Goal: Book appointment/travel/reservation

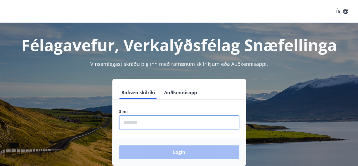
click at [183, 119] on input "phone" at bounding box center [179, 122] width 120 height 14
type input "********"
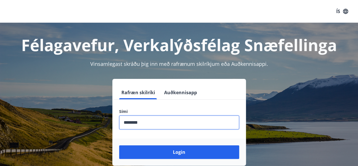
click at [119, 145] on button "Login" at bounding box center [179, 152] width 120 height 14
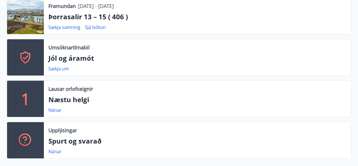
scroll to position [147, 0]
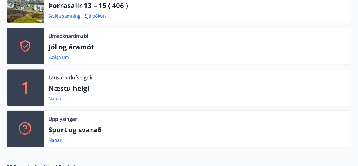
click at [56, 97] on link "Nánar" at bounding box center [54, 98] width 13 height 6
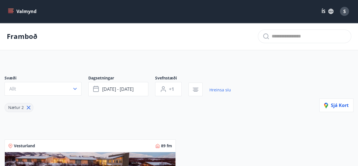
click at [27, 12] on button "Valmynd" at bounding box center [23, 11] width 32 height 10
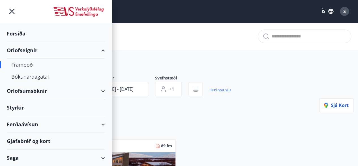
click at [22, 48] on div "Orlofseignir" at bounding box center [56, 50] width 98 height 17
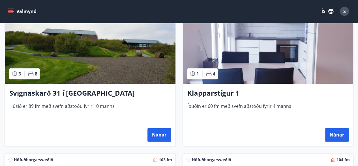
scroll to position [283, 0]
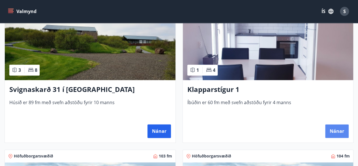
click at [339, 128] on button "Nánar" at bounding box center [336, 131] width 23 height 14
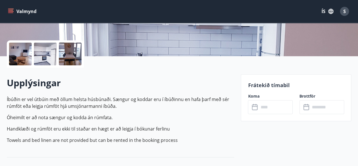
scroll to position [136, 0]
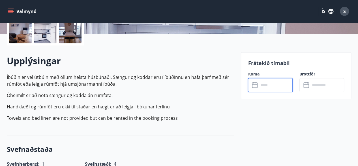
click at [283, 85] on input "text" at bounding box center [276, 85] width 34 height 14
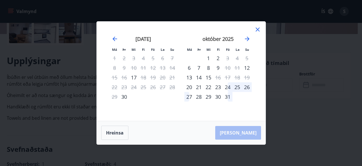
click at [259, 27] on icon at bounding box center [257, 29] width 7 height 7
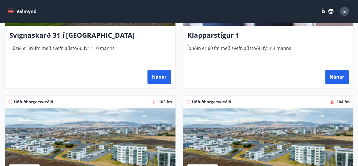
scroll to position [408, 0]
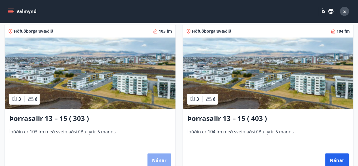
click at [160, 155] on button "Nánar" at bounding box center [158, 160] width 23 height 14
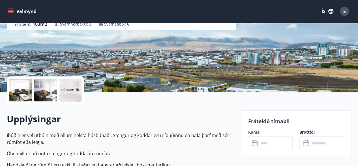
scroll to position [91, 0]
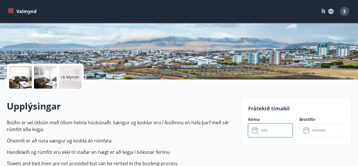
click at [275, 131] on input "text" at bounding box center [276, 130] width 34 height 14
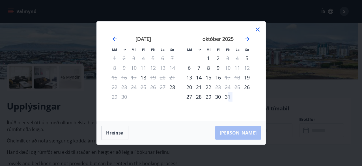
click at [258, 29] on icon at bounding box center [258, 29] width 4 height 4
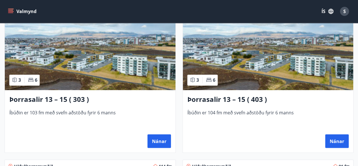
scroll to position [430, 0]
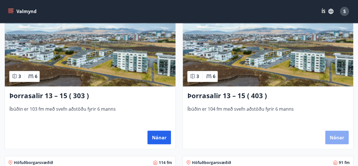
click at [339, 136] on button "Nánar" at bounding box center [336, 137] width 23 height 14
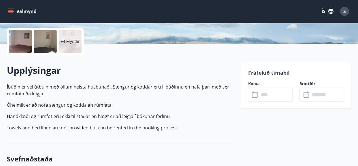
scroll to position [147, 0]
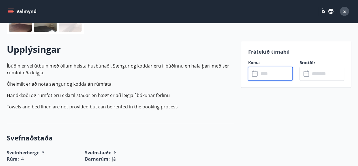
click at [275, 71] on input "text" at bounding box center [276, 74] width 34 height 14
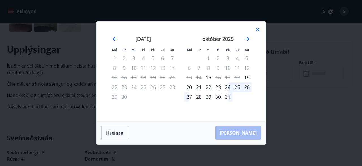
click at [255, 28] on icon at bounding box center [257, 29] width 7 height 7
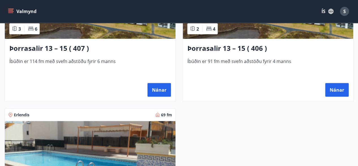
scroll to position [611, 0]
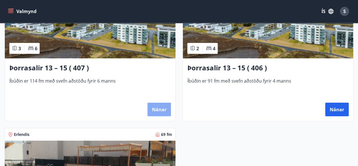
click at [157, 108] on button "Nánar" at bounding box center [158, 109] width 23 height 14
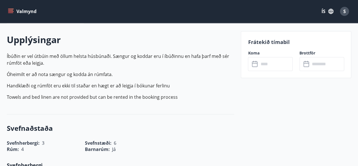
scroll to position [159, 0]
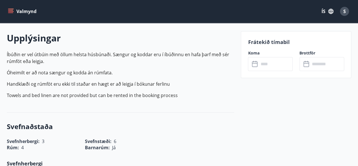
click at [279, 65] on input "text" at bounding box center [276, 64] width 34 height 14
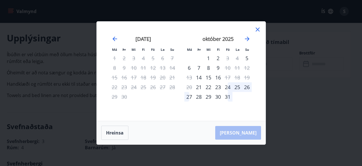
click at [260, 27] on icon at bounding box center [257, 29] width 7 height 7
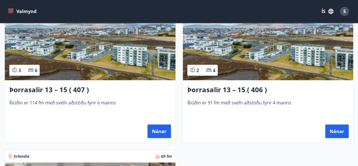
scroll to position [600, 0]
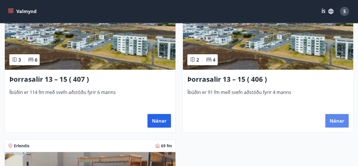
click at [338, 119] on button "Nánar" at bounding box center [336, 121] width 23 height 14
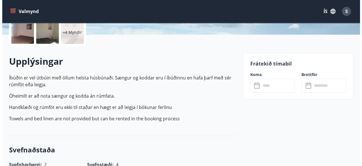
scroll to position [136, 0]
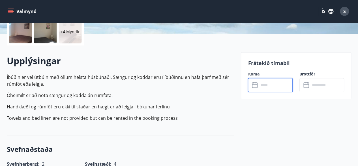
click at [278, 84] on input "text" at bounding box center [276, 85] width 34 height 14
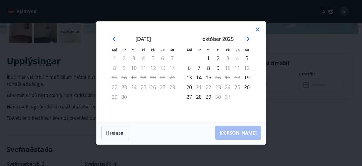
click at [260, 28] on icon at bounding box center [257, 29] width 7 height 7
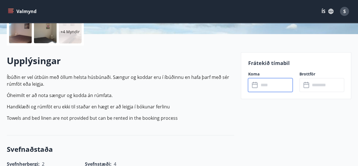
click at [344, 11] on span "S" at bounding box center [344, 11] width 3 height 6
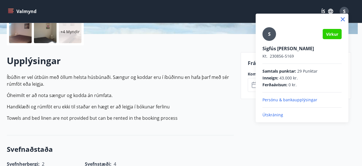
click at [275, 115] on p "Útskráning" at bounding box center [302, 115] width 79 height 6
